Goal: Task Accomplishment & Management: Manage account settings

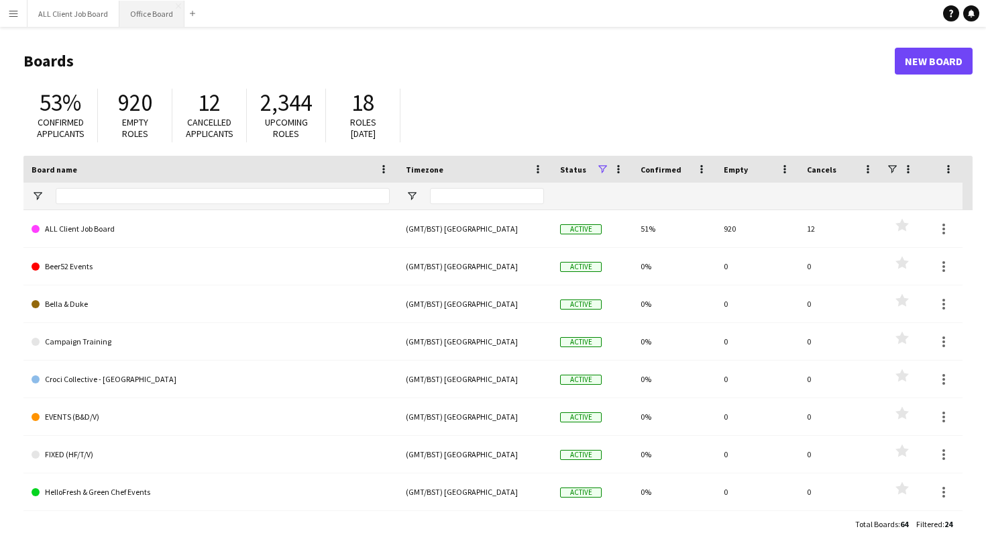
click at [150, 21] on button "Office Board Close" at bounding box center [151, 14] width 65 height 26
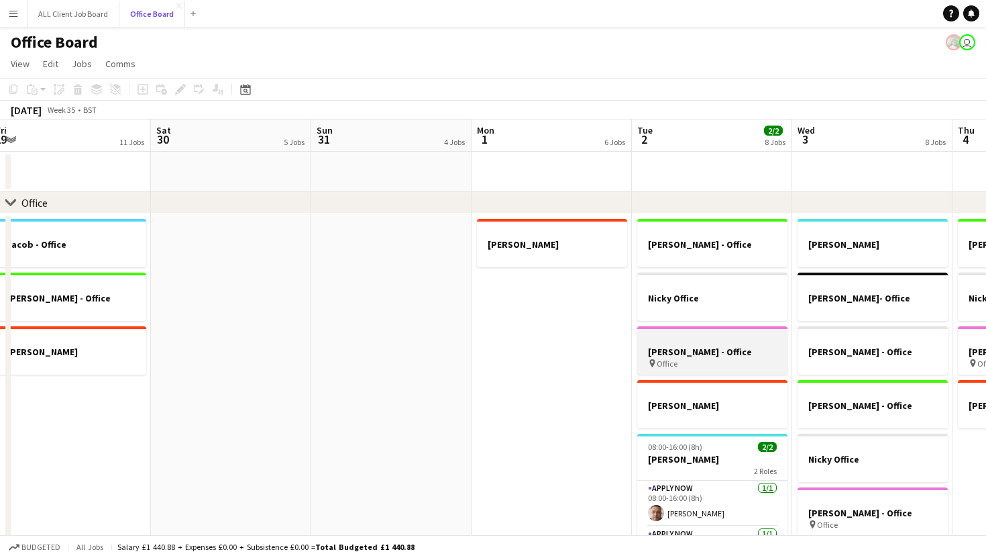
scroll to position [0, 515]
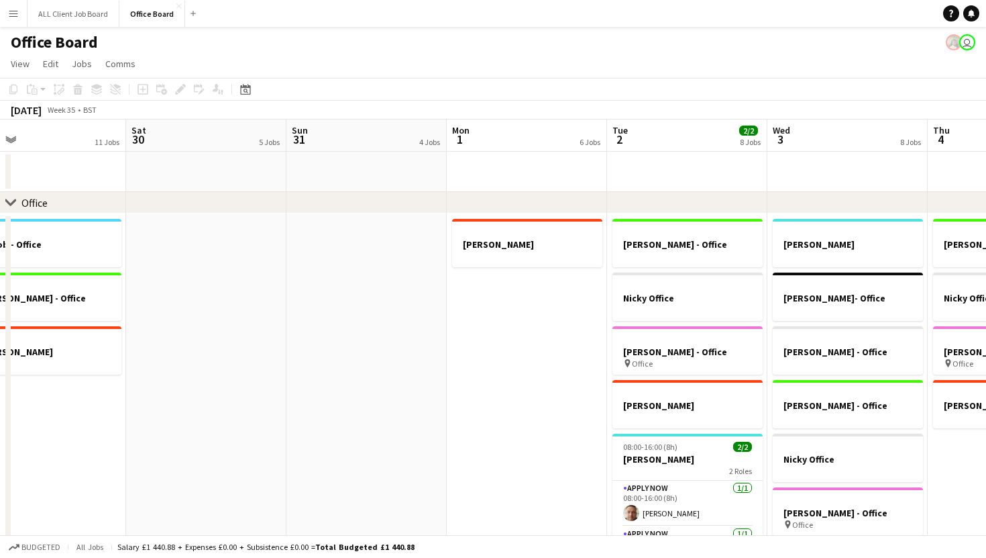
click at [541, 338] on app-date-cell "[PERSON_NAME]" at bounding box center [527, 460] width 160 height 494
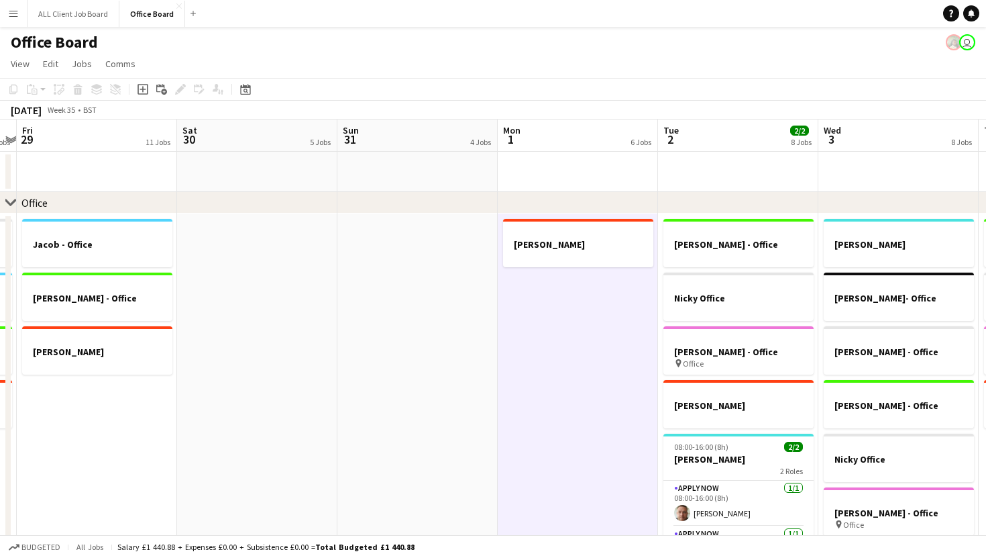
scroll to position [0, 455]
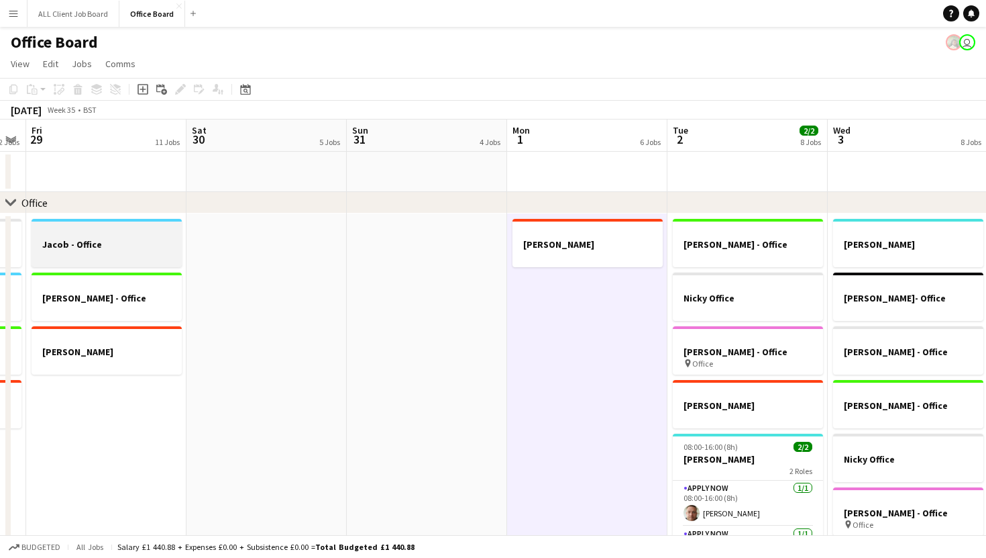
click at [157, 247] on h3 "Jacob - Office" at bounding box center [107, 244] width 150 height 12
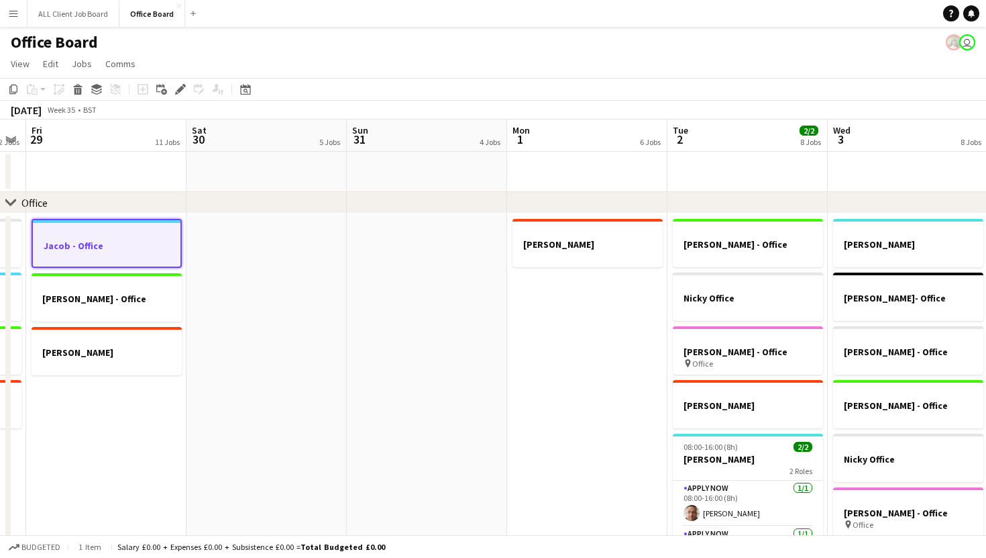
drag, startPoint x: 518, startPoint y: 306, endPoint x: 527, endPoint y: 305, distance: 9.4
click at [518, 306] on app-date-cell "[PERSON_NAME]" at bounding box center [587, 460] width 160 height 494
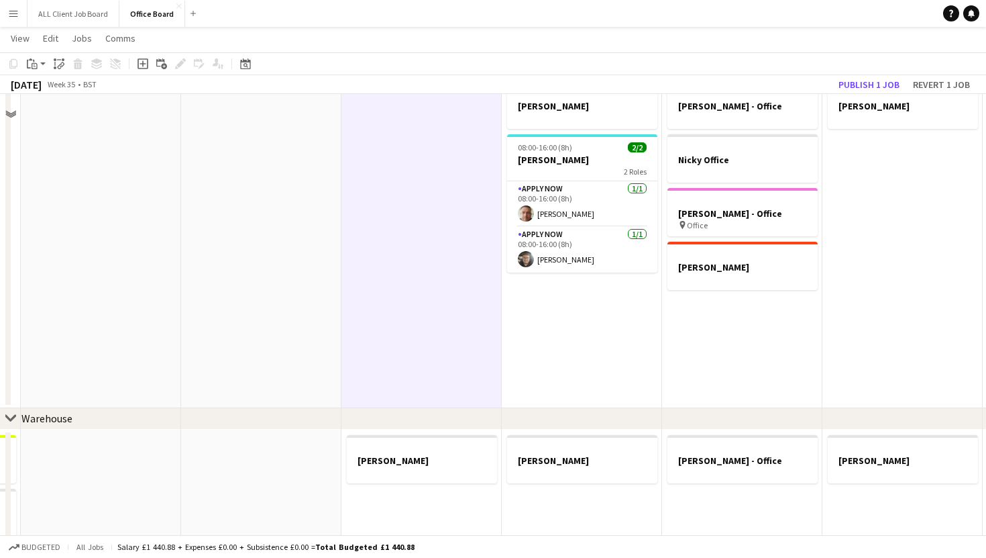
scroll to position [307, 0]
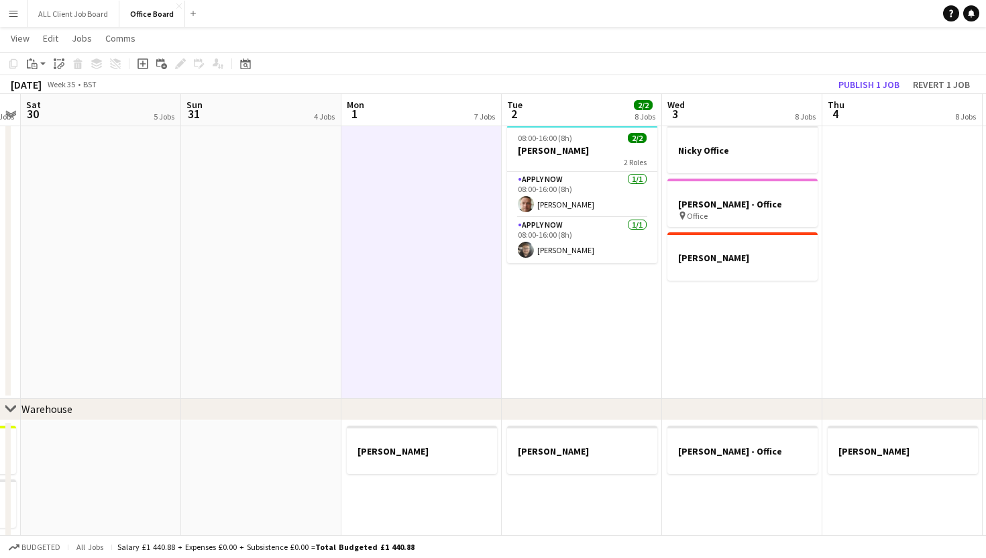
click at [604, 309] on app-date-cell "[PERSON_NAME] - Office Nicky Office [PERSON_NAME] - Office pin Office [PERSON_N…" at bounding box center [582, 152] width 160 height 494
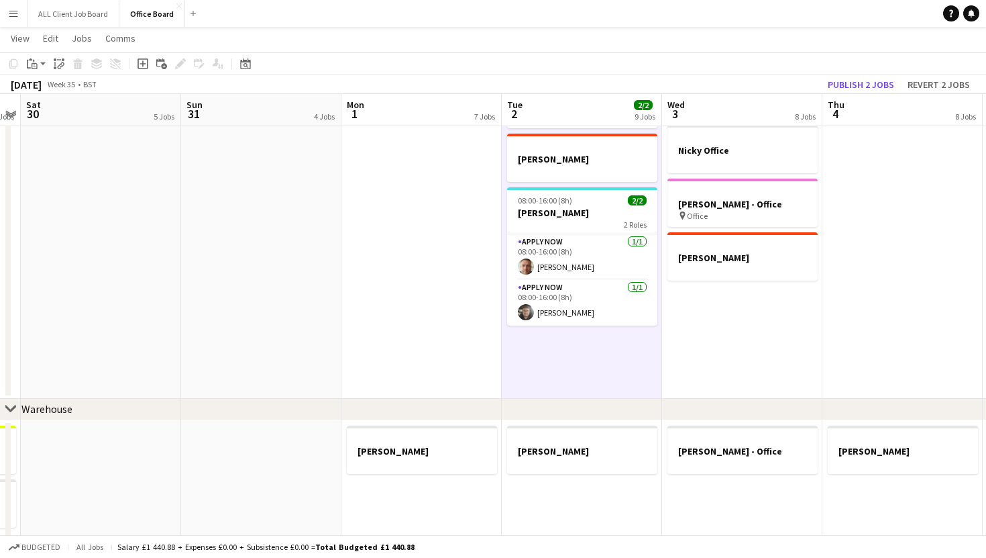
click at [720, 312] on app-date-cell "[PERSON_NAME] [PERSON_NAME]- Office [PERSON_NAME] - Office [PERSON_NAME] - Offi…" at bounding box center [742, 152] width 160 height 494
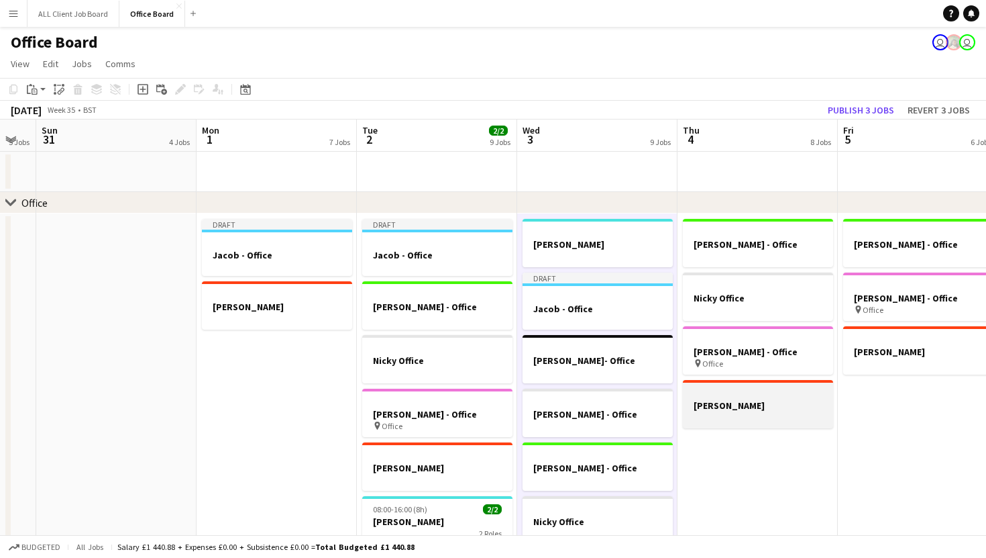
scroll to position [0, 445]
click at [770, 436] on app-date-cell "[PERSON_NAME] - Office Nicky Office [PERSON_NAME] - Office pin Office [PERSON_N…" at bounding box center [757, 460] width 160 height 494
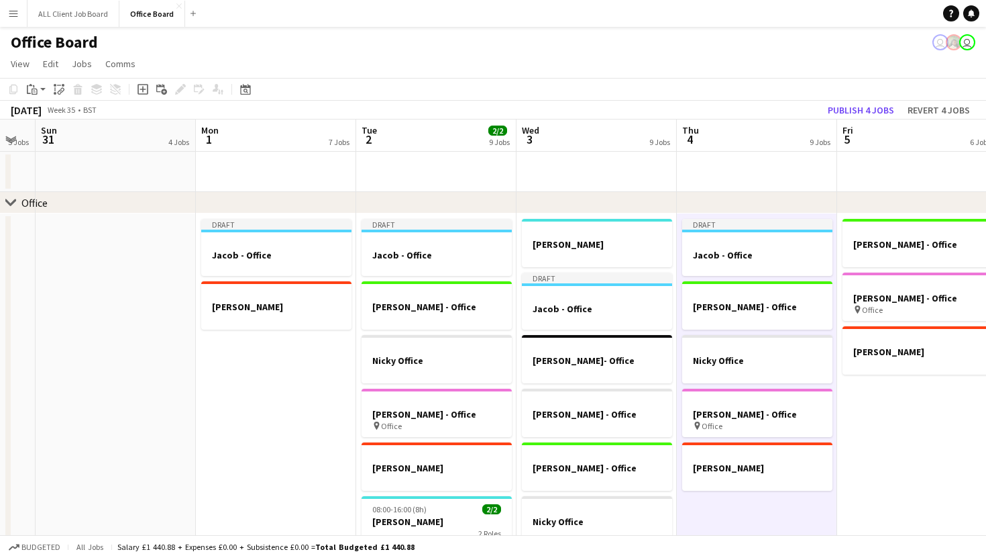
click at [926, 384] on app-date-cell "[PERSON_NAME] - Office [PERSON_NAME] - Office pin Office [PERSON_NAME]" at bounding box center [917, 460] width 160 height 494
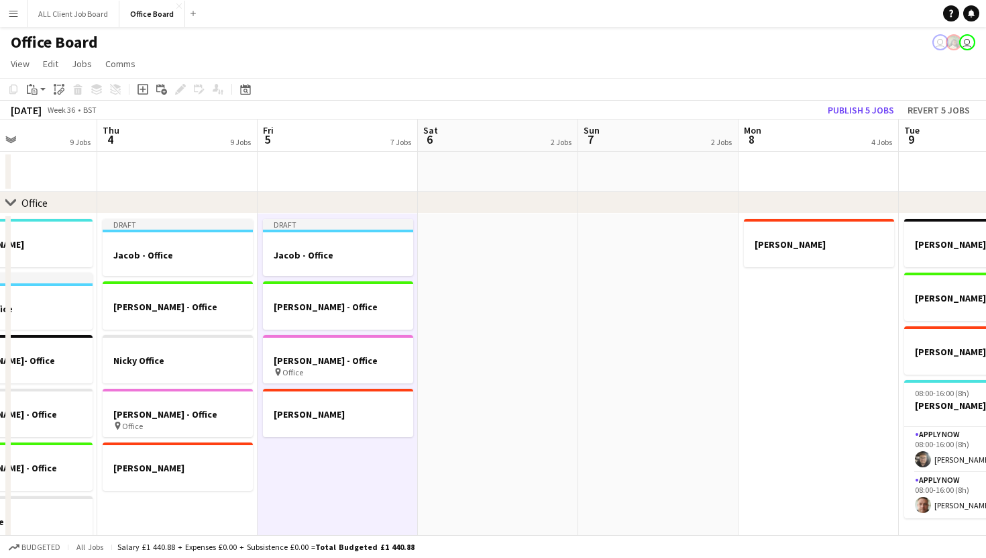
scroll to position [0, 390]
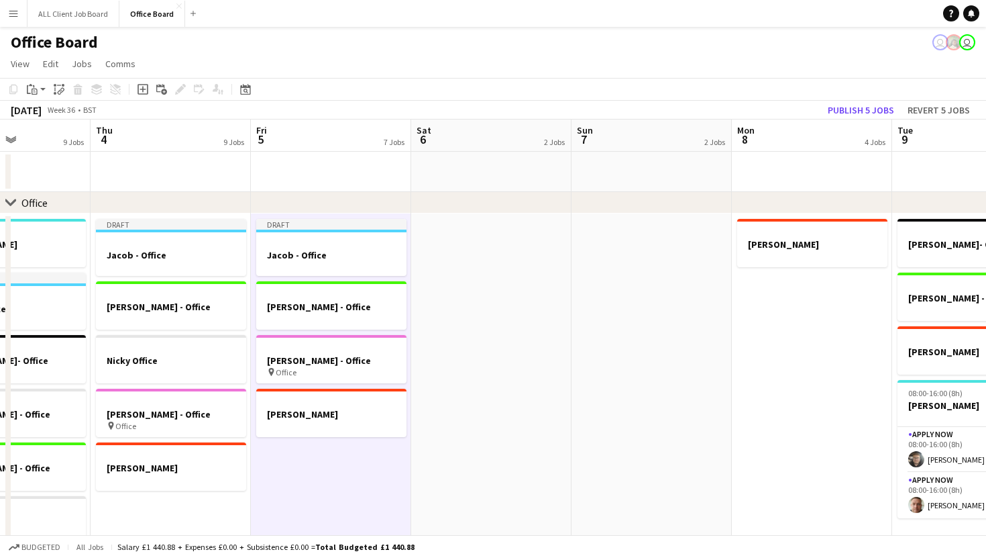
click at [838, 356] on app-date-cell "[PERSON_NAME]" at bounding box center [812, 460] width 160 height 494
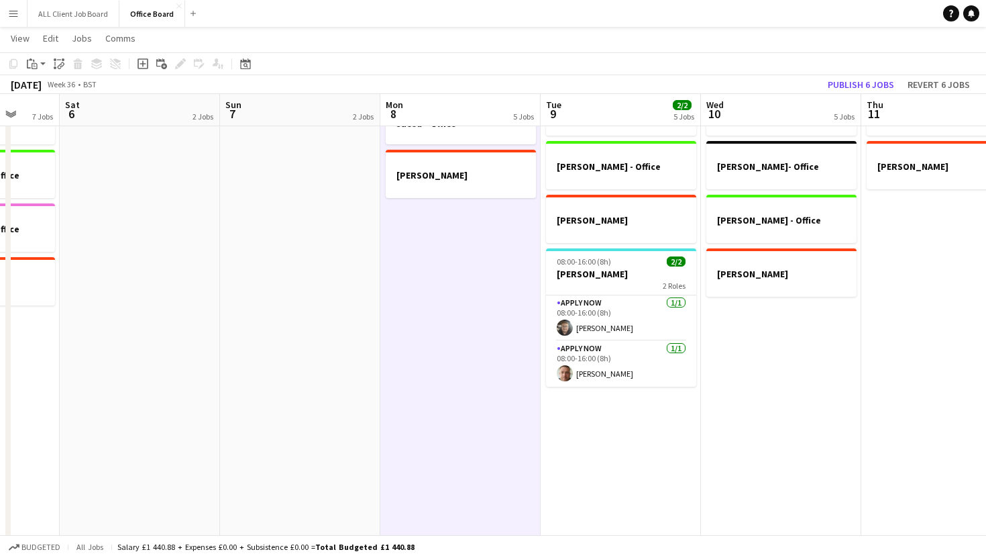
scroll to position [131, 0]
click at [659, 445] on app-date-cell "[PERSON_NAME]- Office [PERSON_NAME] - Office [PERSON_NAME] 08:00-16:00 (8h) 2/2…" at bounding box center [621, 328] width 160 height 494
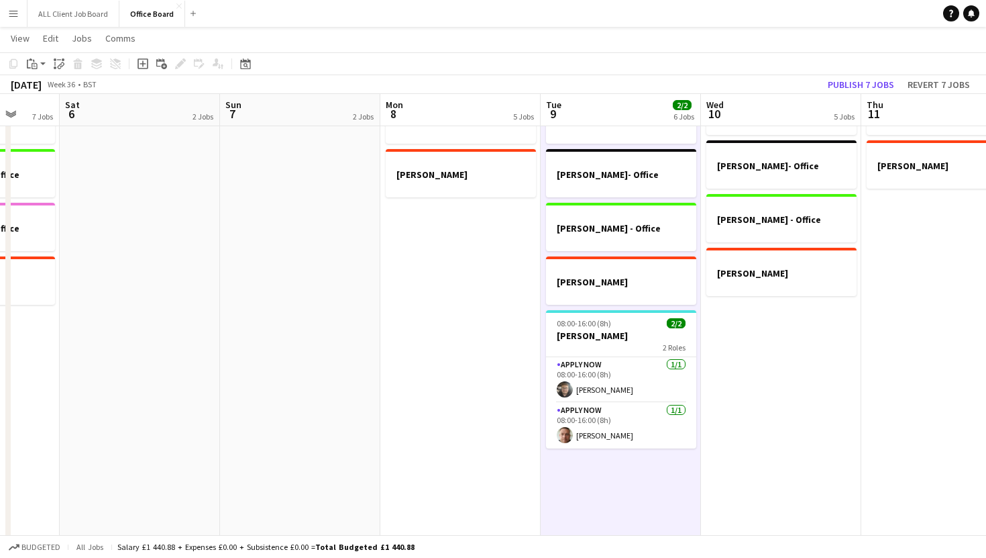
click at [755, 372] on app-date-cell "[PERSON_NAME] [PERSON_NAME]- Office [PERSON_NAME] - Office [PERSON_NAME]" at bounding box center [781, 328] width 160 height 494
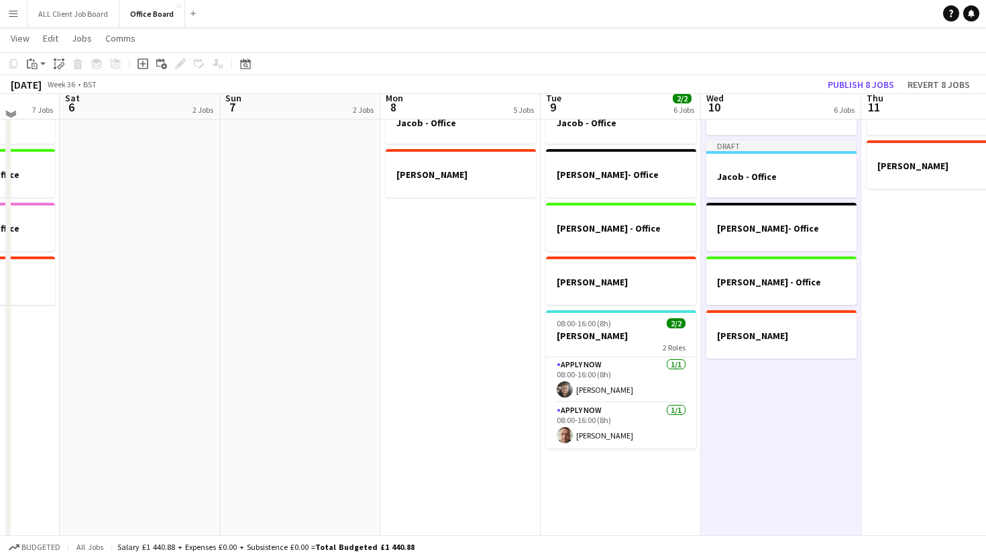
scroll to position [152, 0]
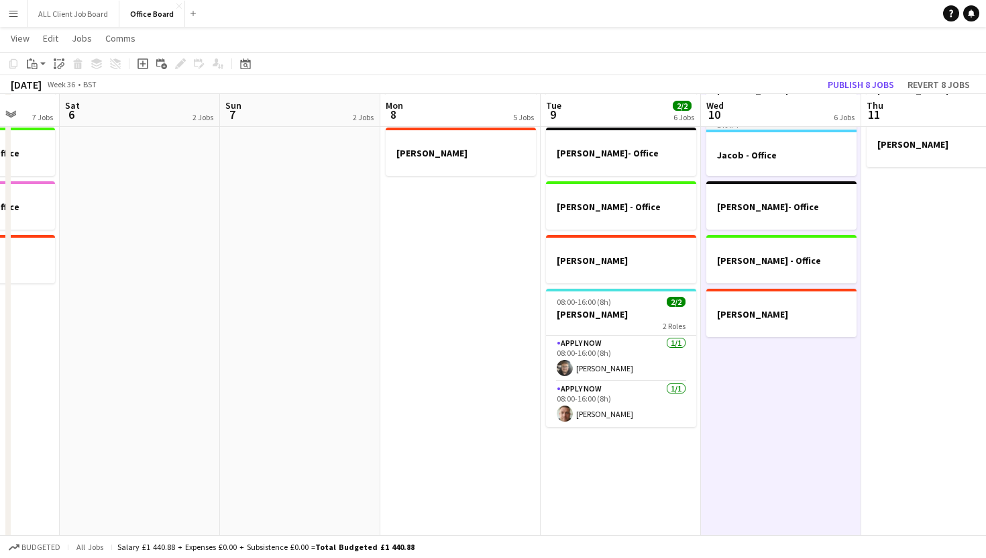
click at [762, 394] on app-date-cell "[PERSON_NAME] [PERSON_NAME] - Office [PERSON_NAME]- Office [PERSON_NAME] - Offi…" at bounding box center [781, 307] width 160 height 494
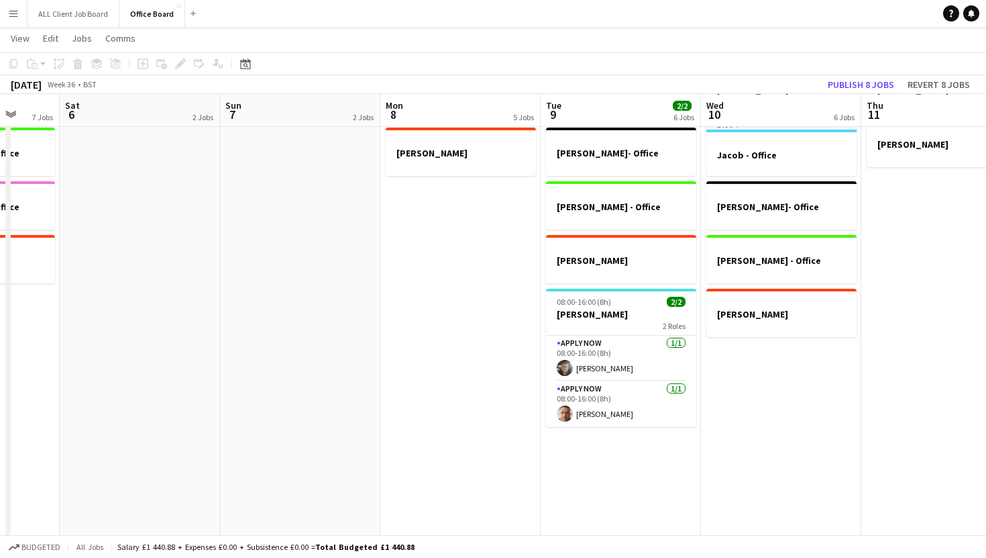
click at [769, 393] on app-date-cell "[PERSON_NAME] [PERSON_NAME] - Office [PERSON_NAME]- Office [PERSON_NAME] - Offi…" at bounding box center [781, 307] width 160 height 494
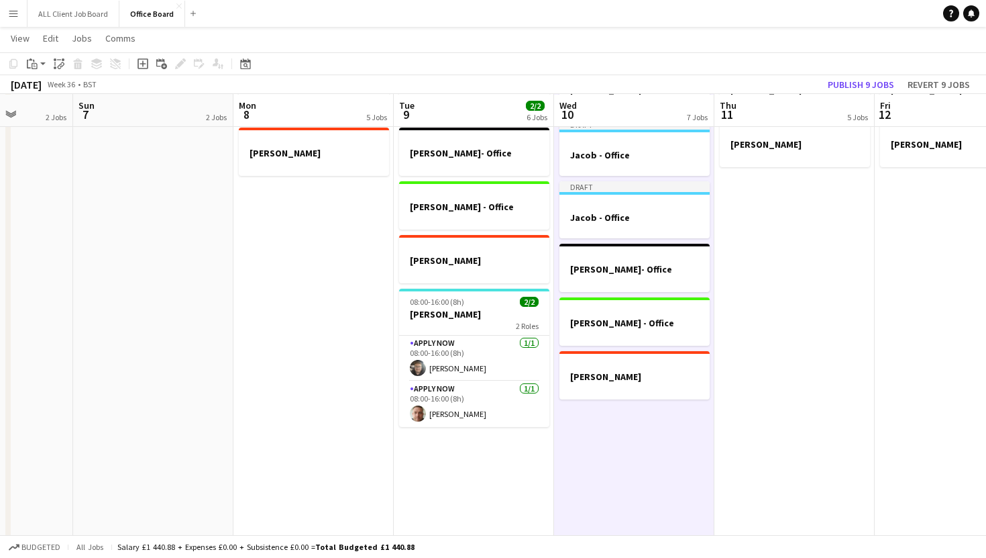
click at [825, 301] on app-date-cell "[PERSON_NAME] - Office [PERSON_NAME]" at bounding box center [794, 307] width 160 height 494
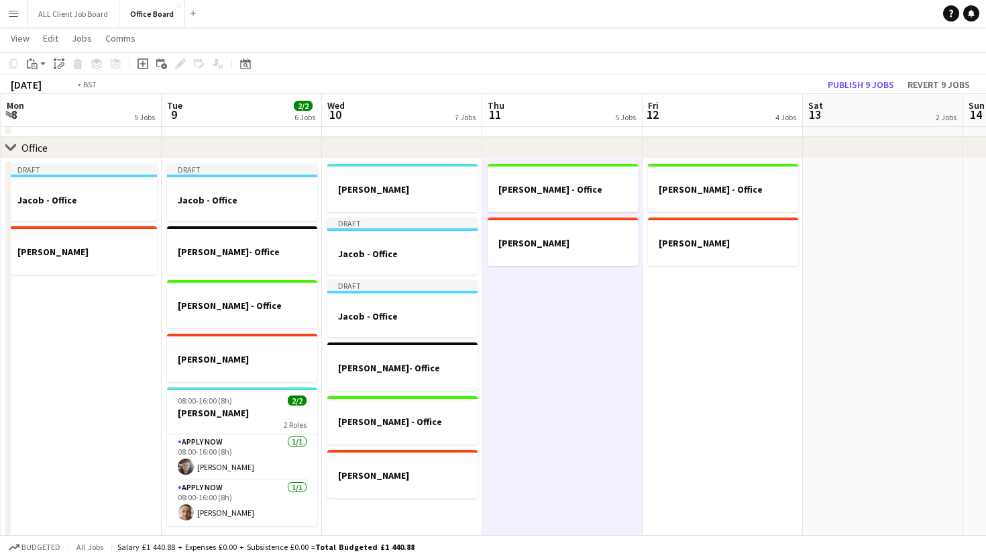
scroll to position [0, 490]
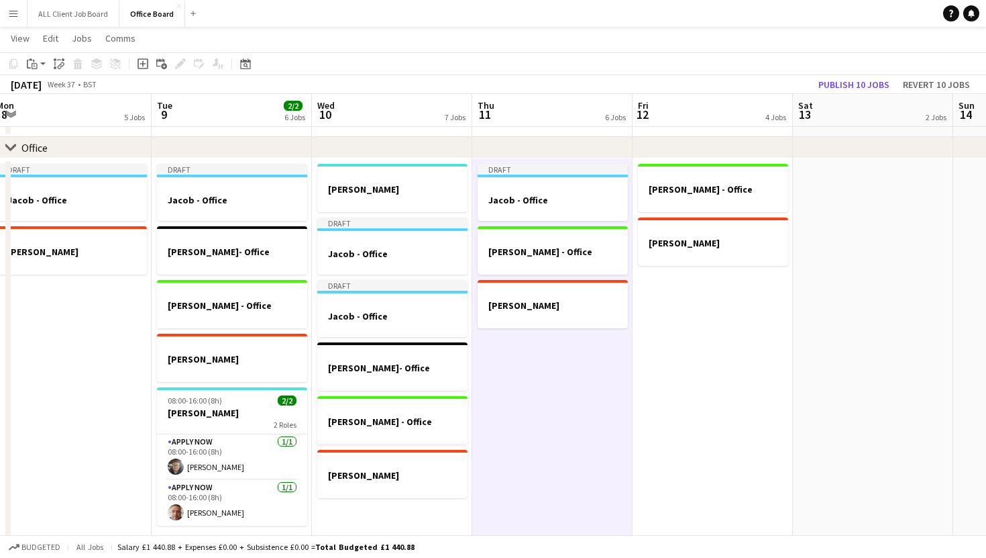
click at [693, 354] on app-date-cell "[PERSON_NAME] - Office [PERSON_NAME]" at bounding box center [713, 405] width 160 height 494
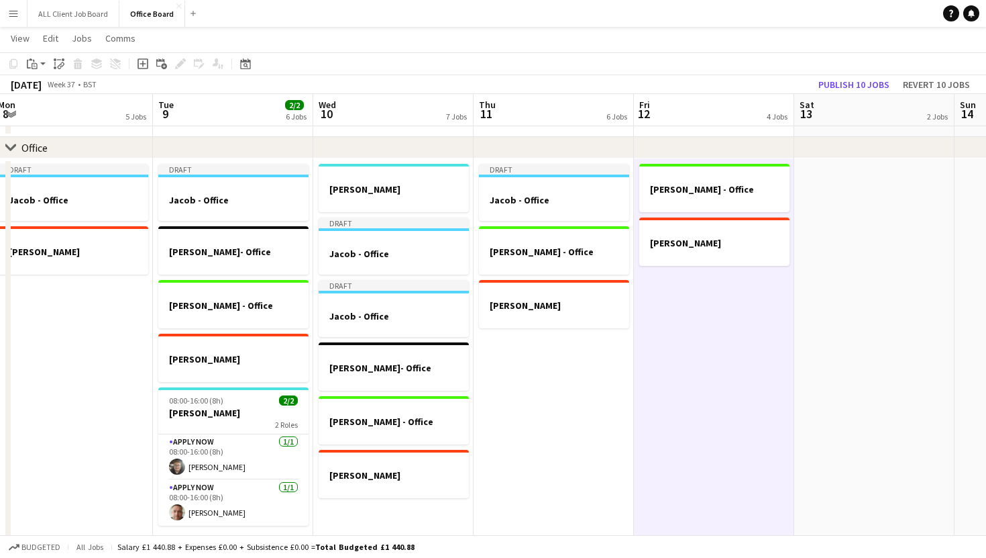
scroll to position [53, 0]
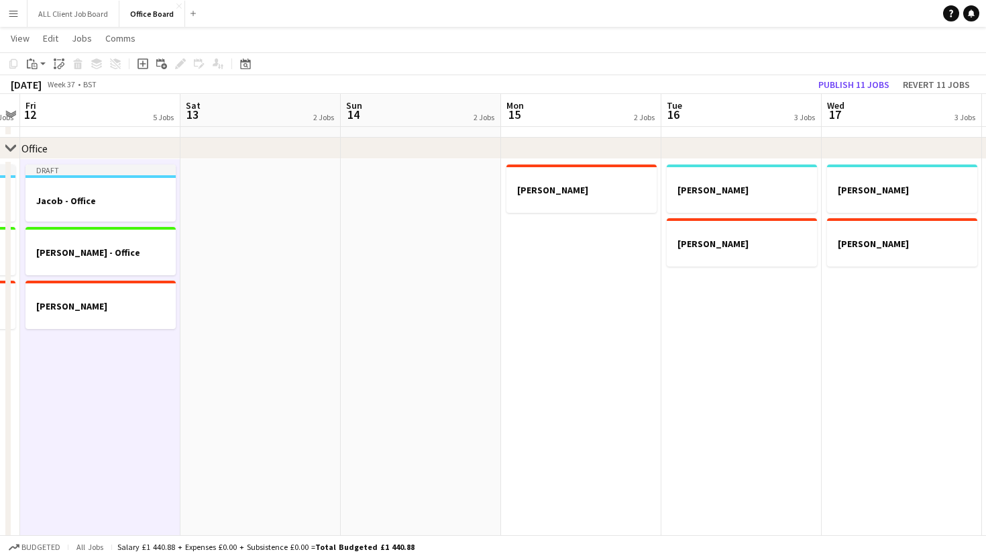
click at [612, 305] on app-date-cell "[PERSON_NAME]" at bounding box center [581, 406] width 160 height 494
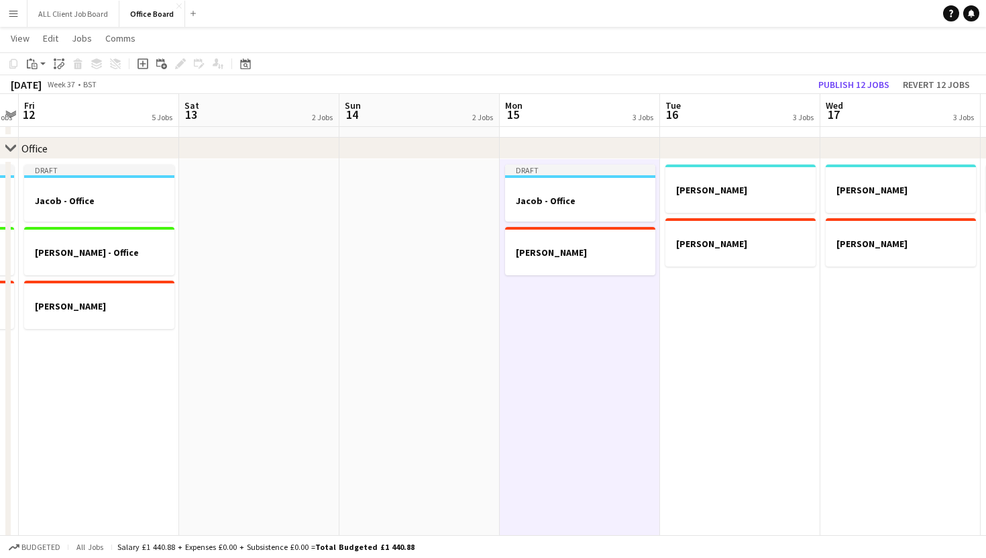
click at [698, 301] on app-date-cell "[PERSON_NAME]" at bounding box center [740, 406] width 160 height 494
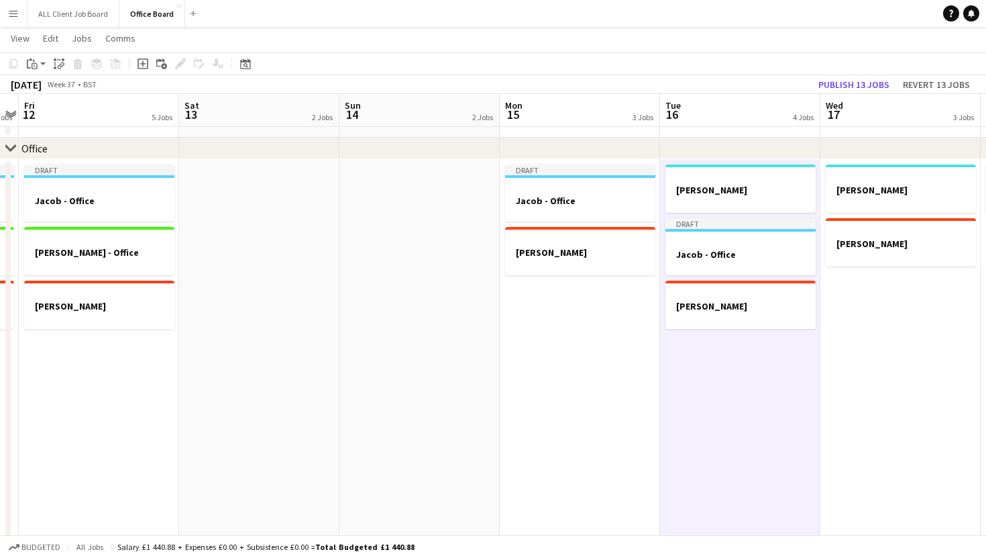
click at [872, 309] on app-date-cell "[PERSON_NAME]" at bounding box center [900, 406] width 160 height 494
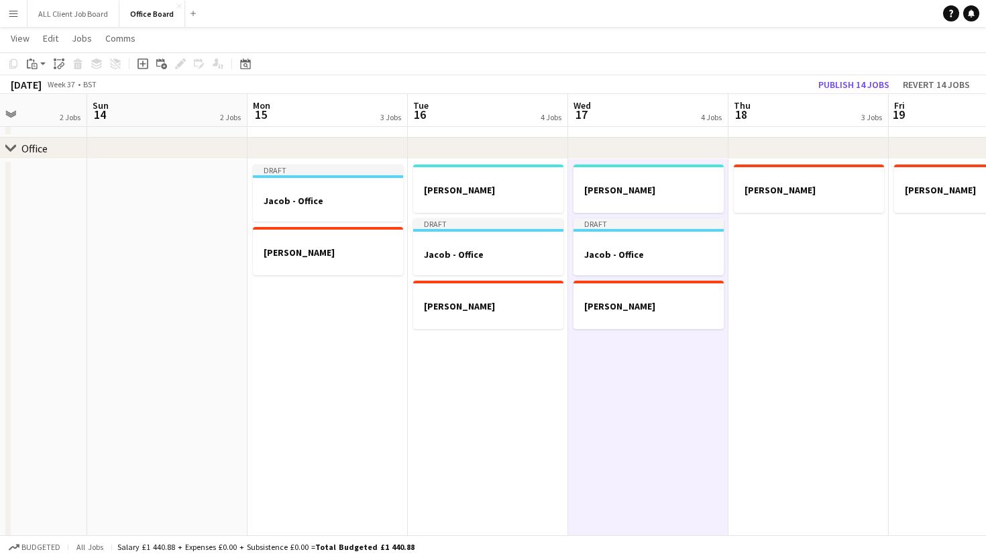
click at [861, 305] on app-date-cell "[PERSON_NAME]" at bounding box center [809, 406] width 160 height 494
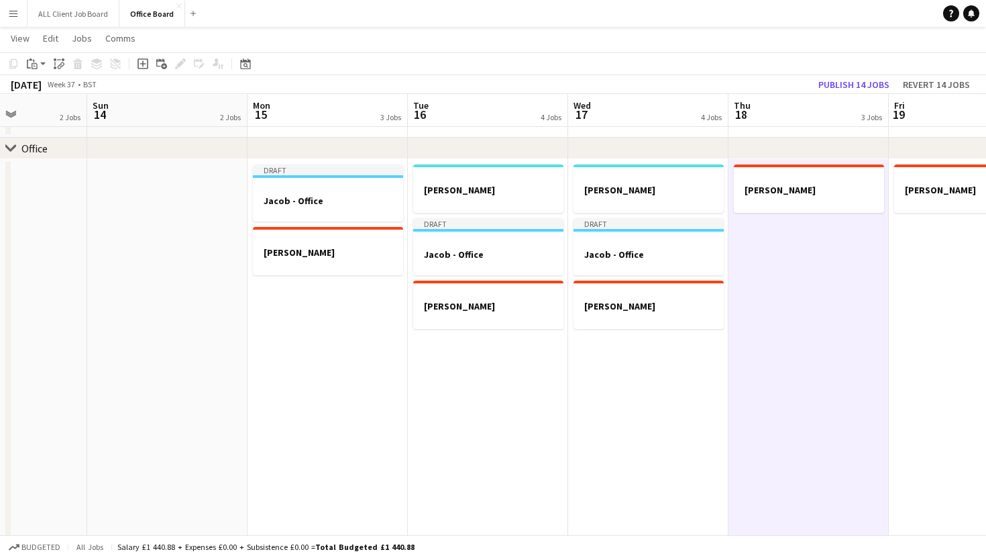
scroll to position [0, 393]
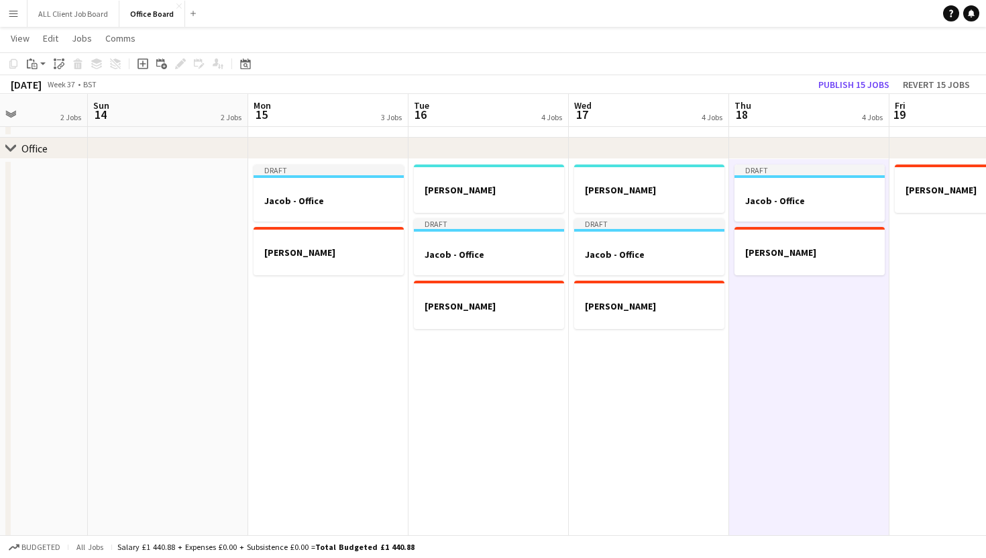
click at [921, 295] on app-date-cell "[PERSON_NAME]" at bounding box center [970, 406] width 160 height 494
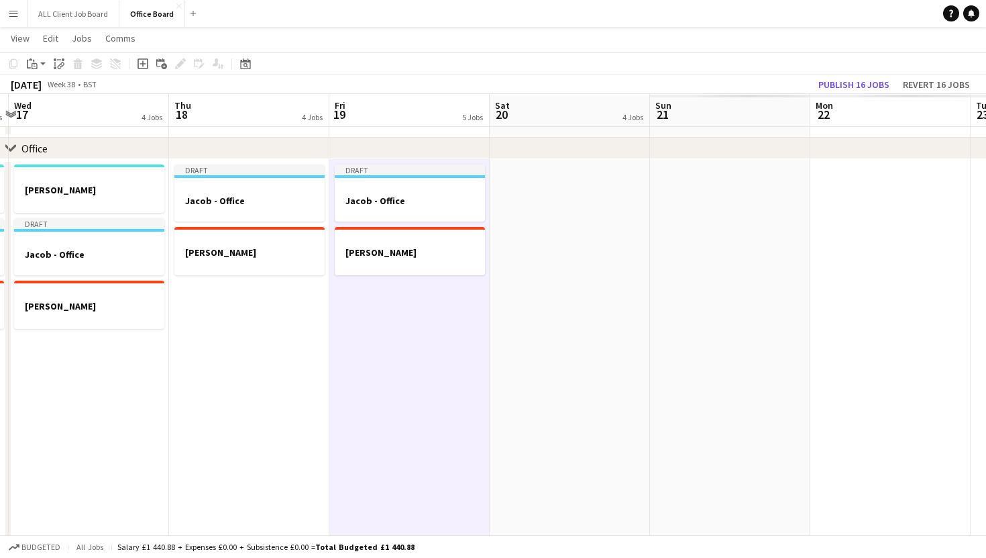
scroll to position [0, 635]
click at [855, 88] on button "Publish 16 jobs" at bounding box center [854, 84] width 82 height 17
